Goal: Task Accomplishment & Management: Manage account settings

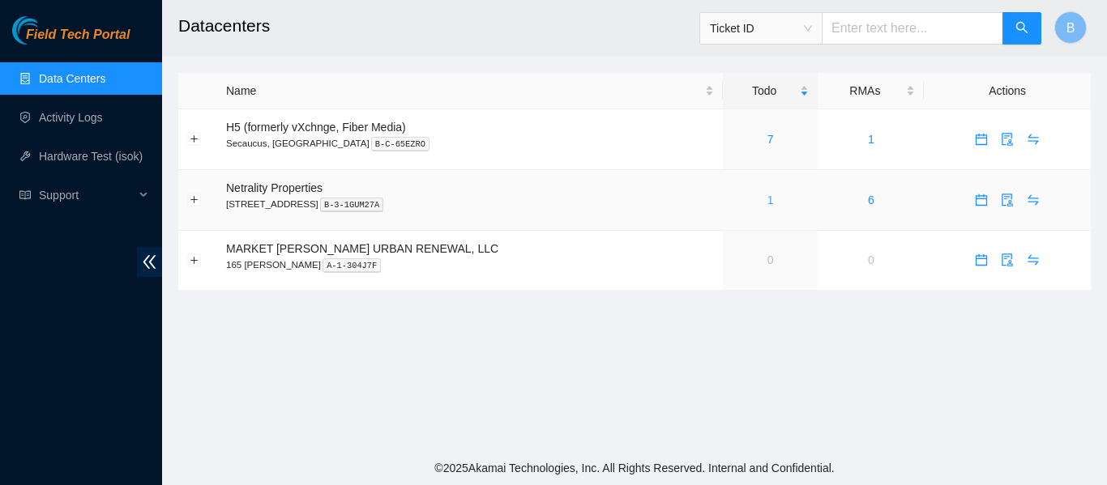
click at [767, 196] on link "1" at bounding box center [770, 200] width 6 height 13
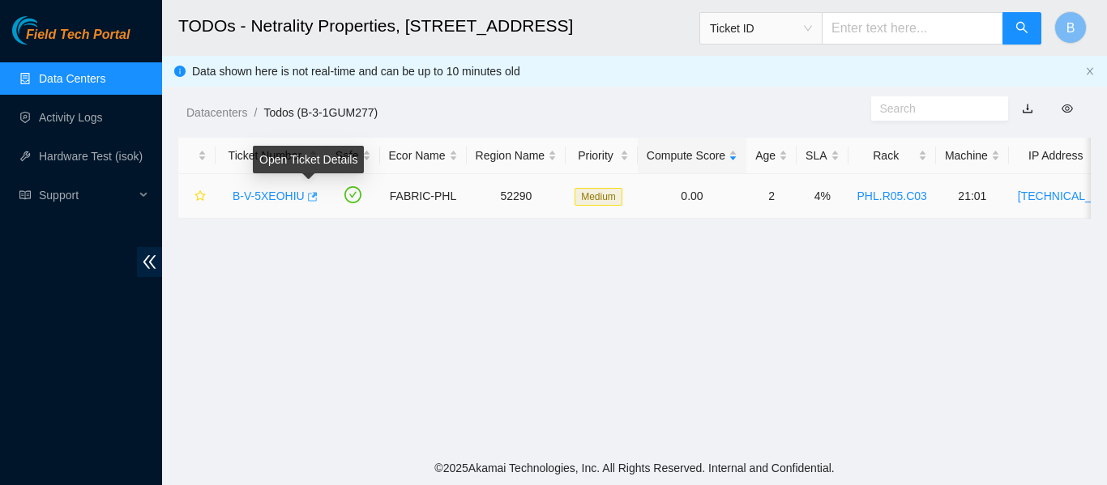
click at [311, 198] on icon "button" at bounding box center [310, 196] width 11 height 11
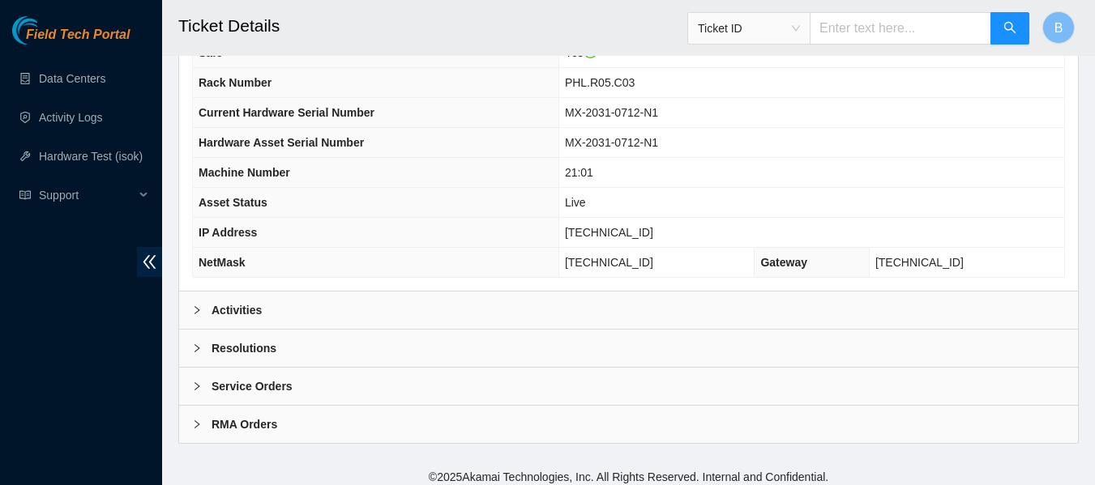
scroll to position [632, 0]
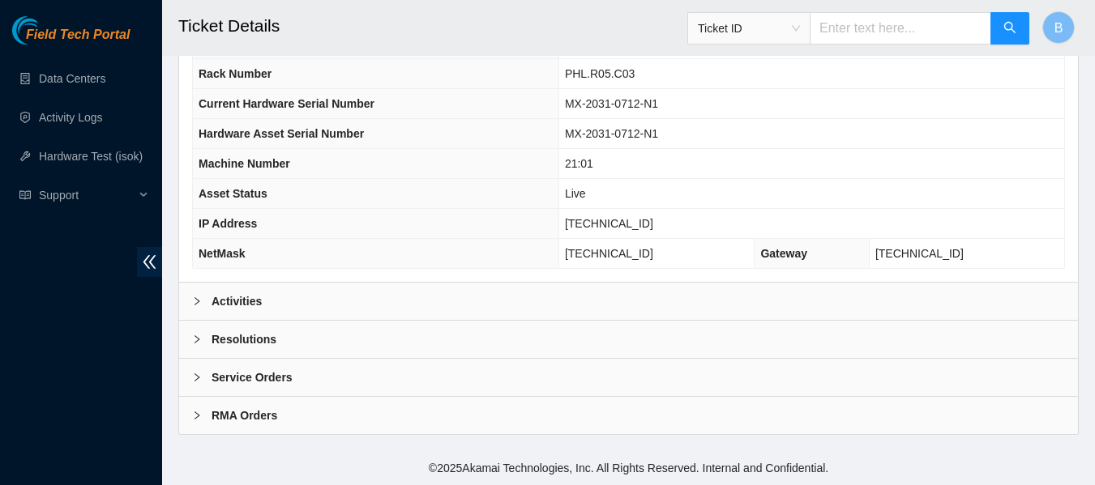
click at [220, 298] on b "Activities" at bounding box center [236, 302] width 50 height 18
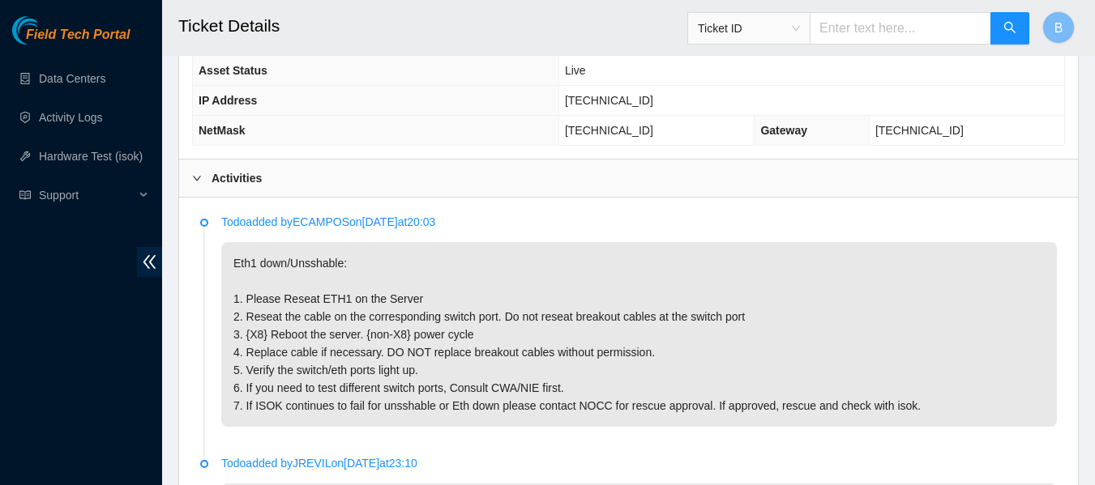
scroll to position [753, 0]
